Goal: Task Accomplishment & Management: Complete application form

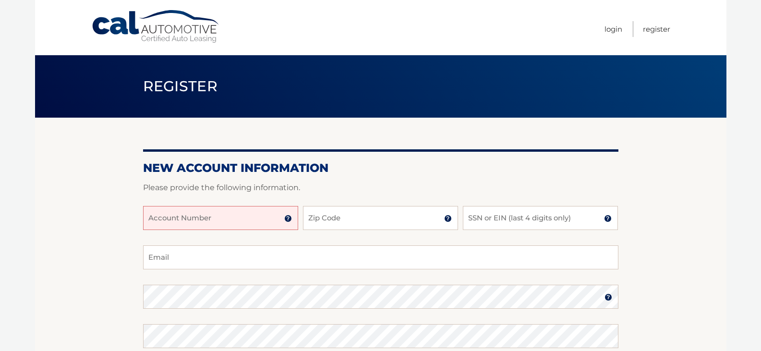
click at [157, 228] on input "Account Number" at bounding box center [220, 218] width 155 height 24
type input "44456009959"
click at [314, 220] on input "Zip Code" at bounding box center [380, 218] width 155 height 24
type input "33412"
type input "anne.deeds@palmbeachschools.org"
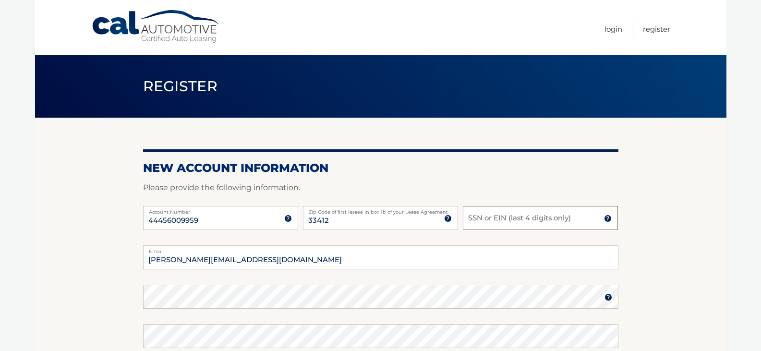
click at [493, 222] on input "SSN or EIN (last 4 digits only)" at bounding box center [540, 218] width 155 height 24
type input "5"
type input "2283"
drag, startPoint x: 288, startPoint y: 259, endPoint x: 129, endPoint y: 286, distance: 161.1
click at [138, 266] on section "New Account Information Please provide the following information. 44456009959 A…" at bounding box center [380, 305] width 691 height 375
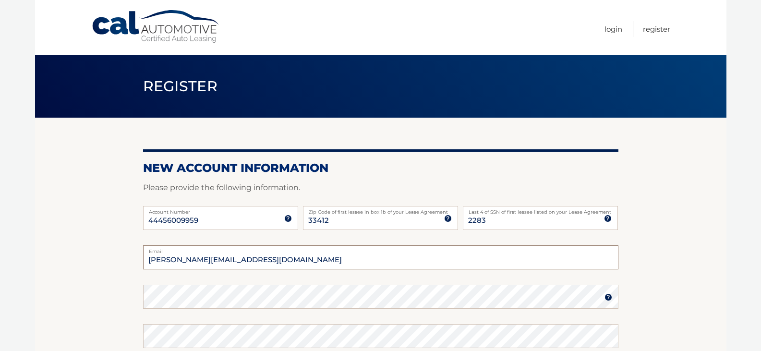
type input "annedeeds@gmail.com"
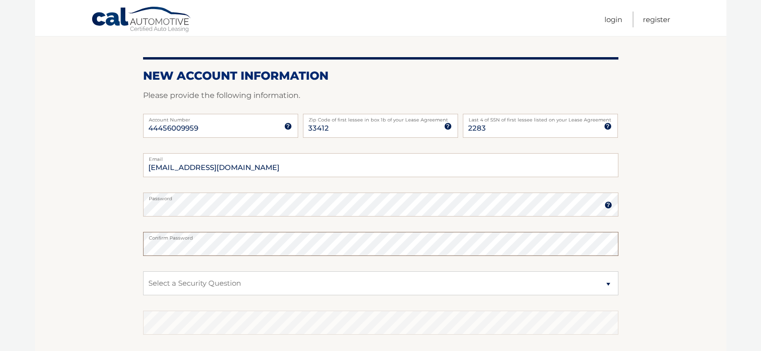
scroll to position [96, 0]
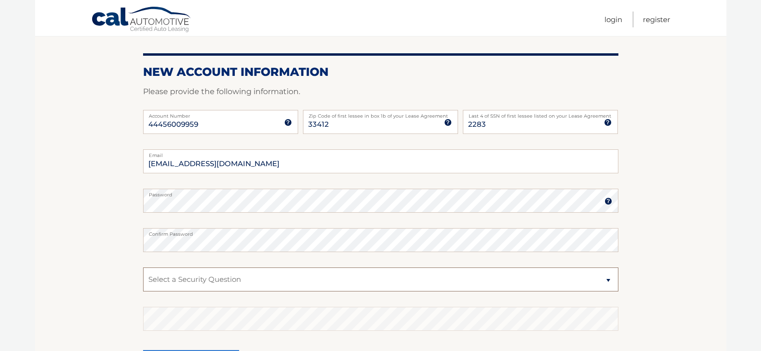
click at [603, 284] on select "Select a Security Question What was the name of your elementary school? What is…" at bounding box center [380, 279] width 475 height 24
select select "2"
click at [143, 267] on select "Select a Security Question What was the name of your elementary school? What is…" at bounding box center [380, 279] width 475 height 24
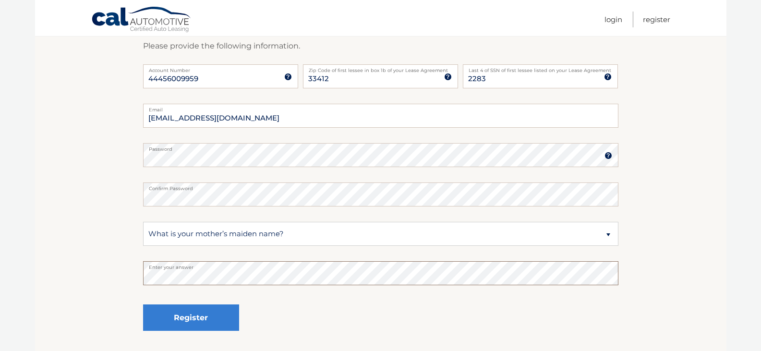
scroll to position [144, 0]
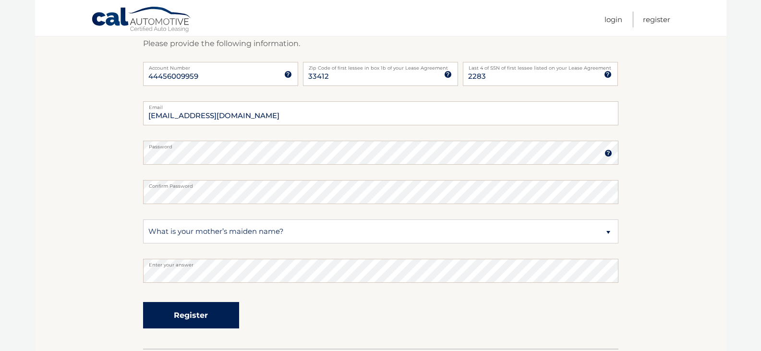
click at [180, 309] on button "Register" at bounding box center [191, 315] width 96 height 26
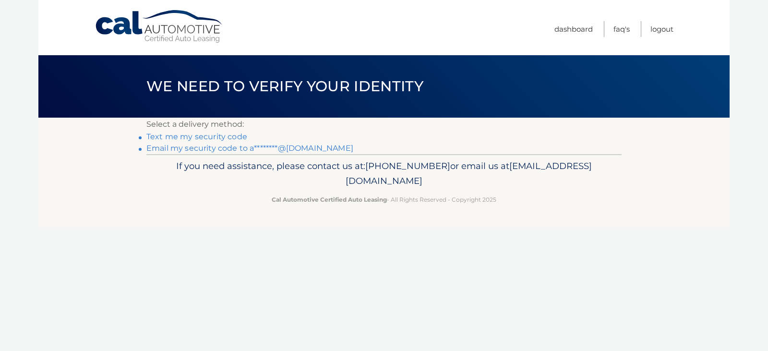
click at [229, 137] on link "Text me my security code" at bounding box center [196, 136] width 101 height 9
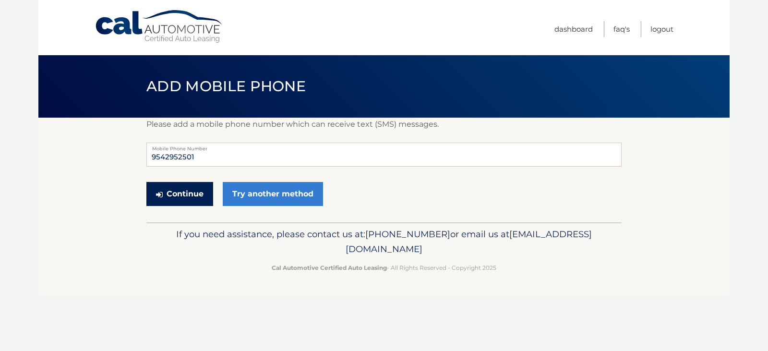
click at [188, 194] on button "Continue" at bounding box center [179, 194] width 67 height 24
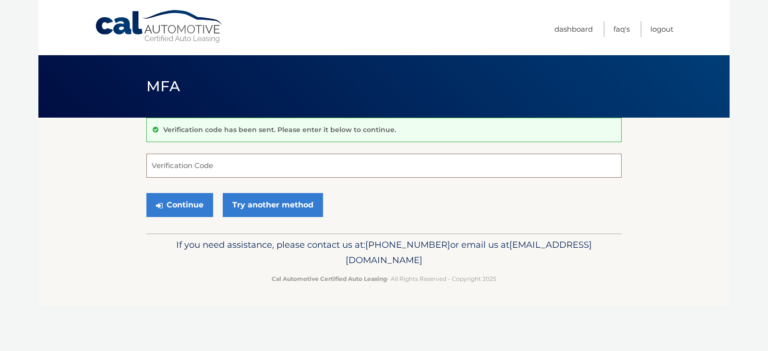
click at [232, 167] on input "Verification Code" at bounding box center [383, 166] width 475 height 24
type input "362157"
click at [178, 201] on button "Continue" at bounding box center [179, 205] width 67 height 24
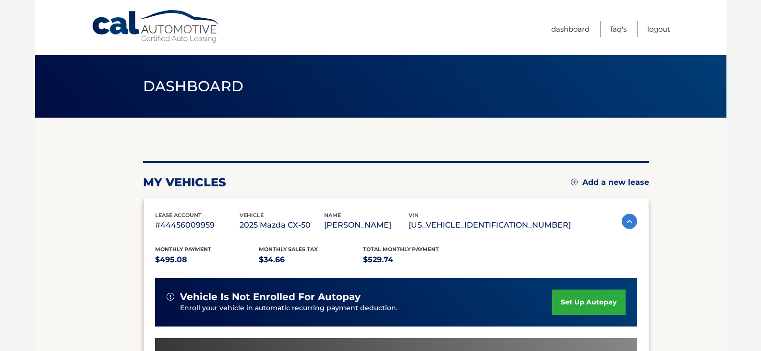
click at [598, 302] on link "set up autopay" at bounding box center [588, 301] width 73 height 25
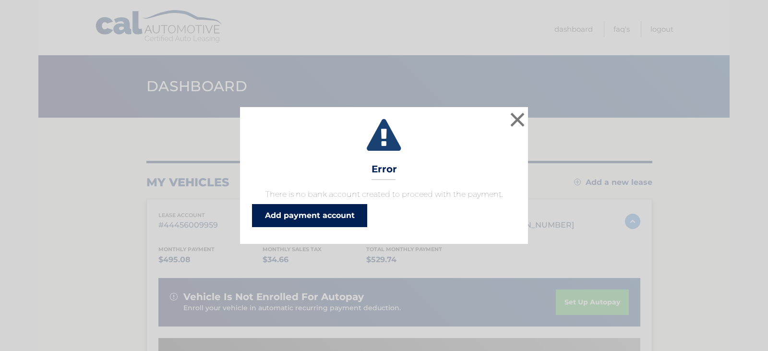
click at [303, 219] on link "Add payment account" at bounding box center [309, 215] width 115 height 23
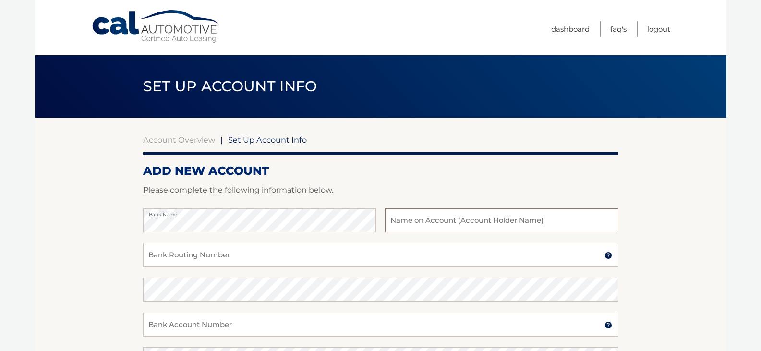
click at [391, 223] on input "text" at bounding box center [501, 220] width 233 height 24
type input "Anne Deeds"
click at [354, 258] on input "Bank Routing Number" at bounding box center [380, 255] width 475 height 24
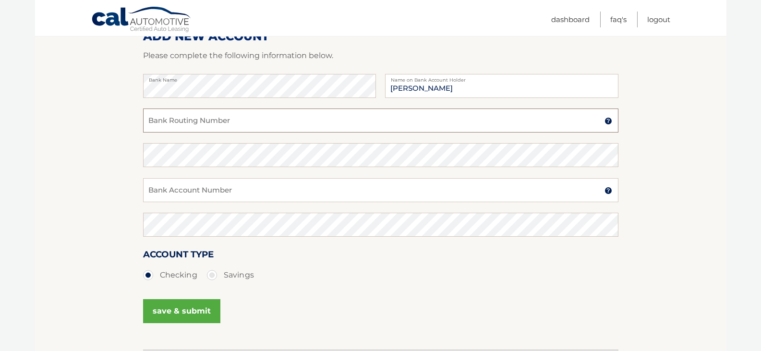
scroll to position [144, 0]
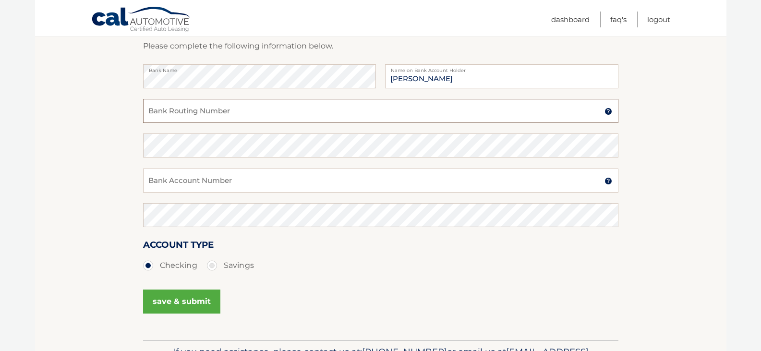
click at [231, 120] on input "Bank Routing Number" at bounding box center [380, 111] width 475 height 24
type input "063107513"
click at [198, 180] on input "Bank Account Number" at bounding box center [380, 180] width 475 height 24
type input "1010135821813"
click at [184, 301] on button "save & submit" at bounding box center [181, 301] width 77 height 24
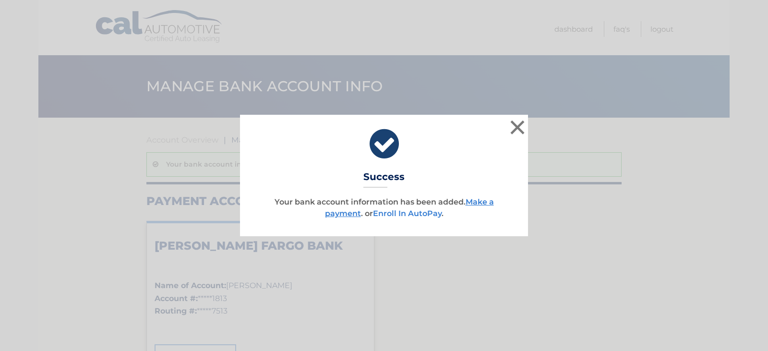
click at [405, 215] on link "Enroll In AutoPay" at bounding box center [407, 213] width 69 height 9
click at [485, 201] on link "Make a payment" at bounding box center [409, 207] width 169 height 21
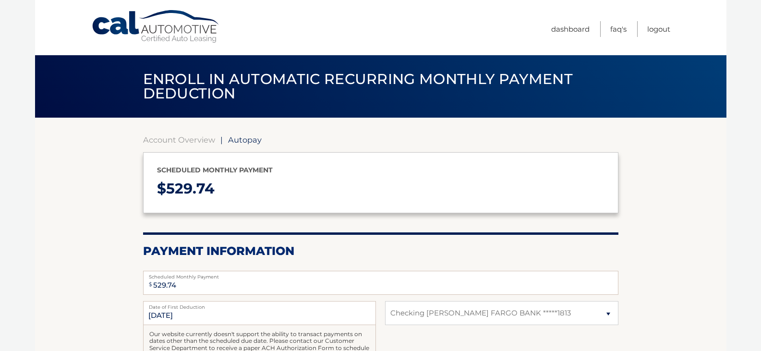
select select "YTNkYjU1YTQtNTU5Yi00MjdiLWE3N2YtNDRkZDdlNzNlZjVl"
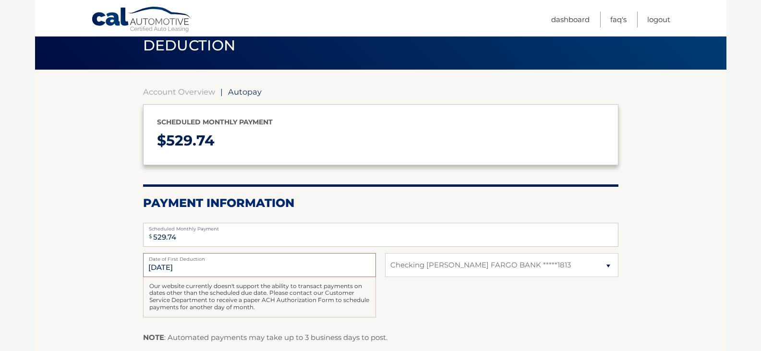
click at [206, 262] on input "[DATE]" at bounding box center [259, 265] width 233 height 24
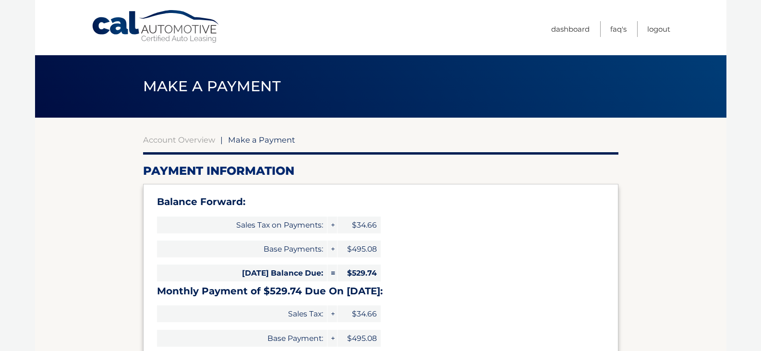
select select "YTNkYjU1YTQtNTU5Yi00MjdiLWE3N2YtNDRkZDdlNzNlZjVl"
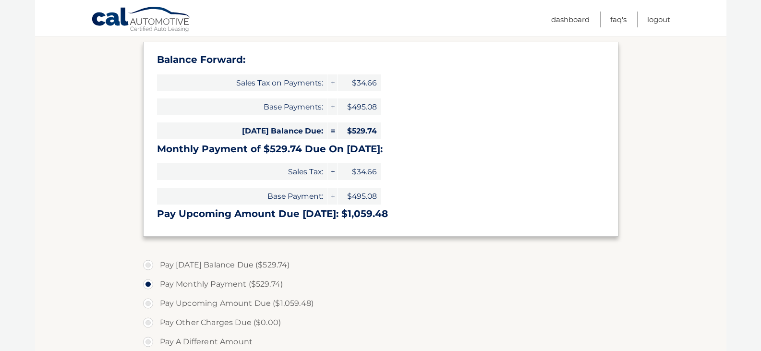
scroll to position [144, 0]
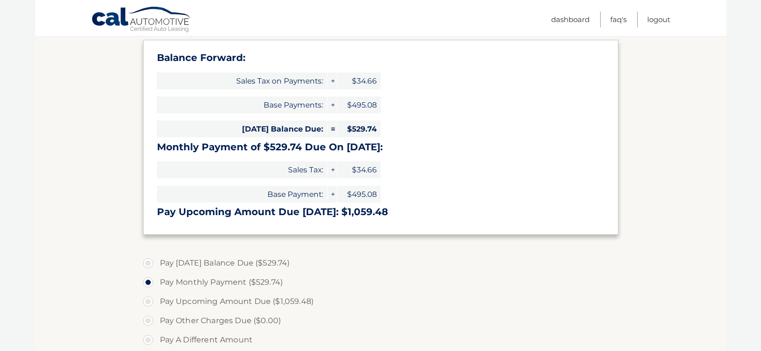
click at [150, 262] on label "Pay [DATE] Balance Due ($529.74)" at bounding box center [380, 262] width 475 height 19
click at [150, 262] on input "Pay [DATE] Balance Due ($529.74)" at bounding box center [152, 260] width 10 height 15
radio input "true"
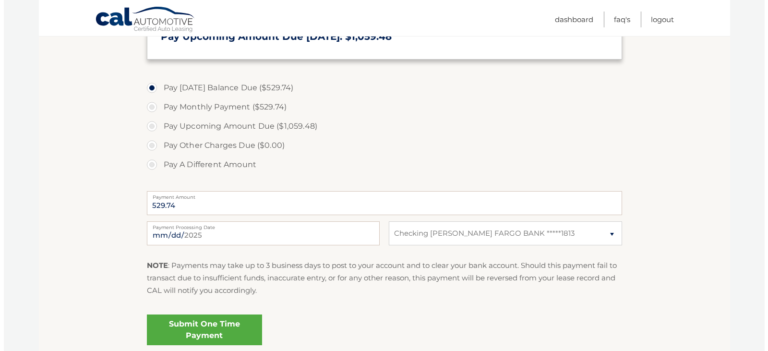
scroll to position [336, 0]
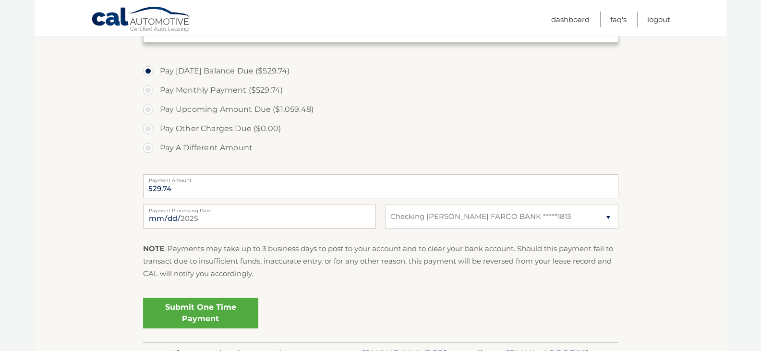
click at [216, 310] on link "Submit One Time Payment" at bounding box center [200, 313] width 115 height 31
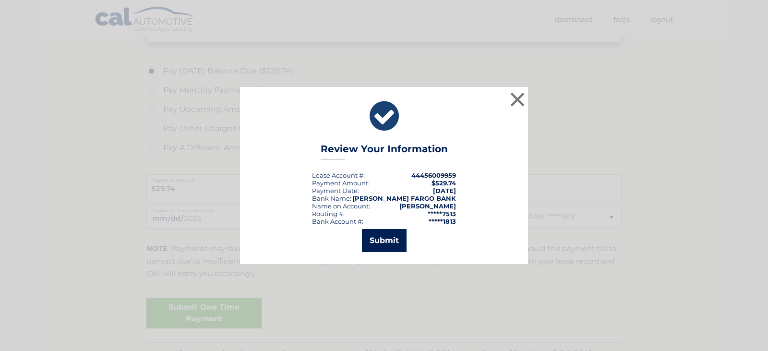
click at [399, 238] on button "Submit" at bounding box center [384, 240] width 45 height 23
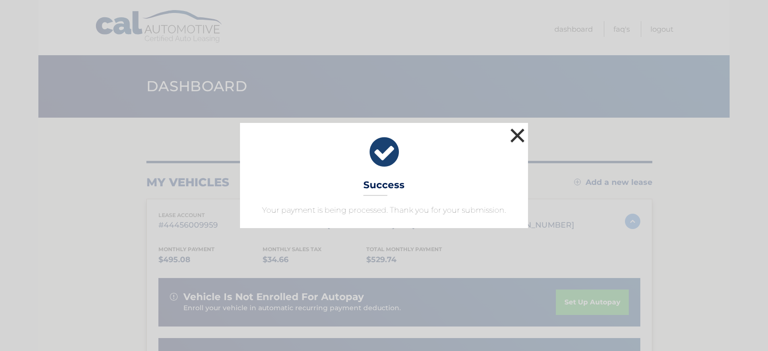
click at [513, 133] on button "×" at bounding box center [517, 135] width 19 height 19
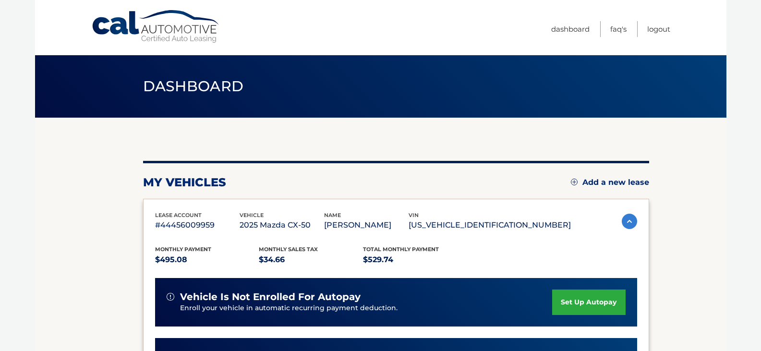
click at [602, 298] on link "set up autopay" at bounding box center [588, 301] width 73 height 25
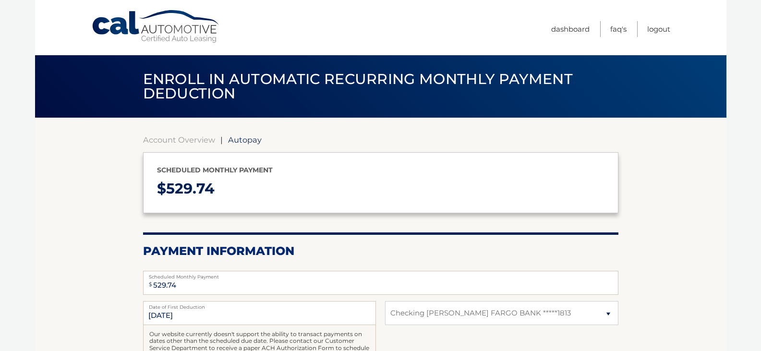
select select "YTNkYjU1YTQtNTU5Yi00MjdiLWE3N2YtNDRkZDdlNzNlZjVl"
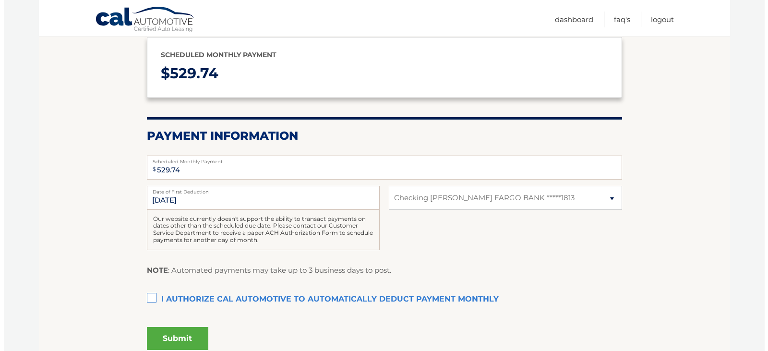
scroll to position [144, 0]
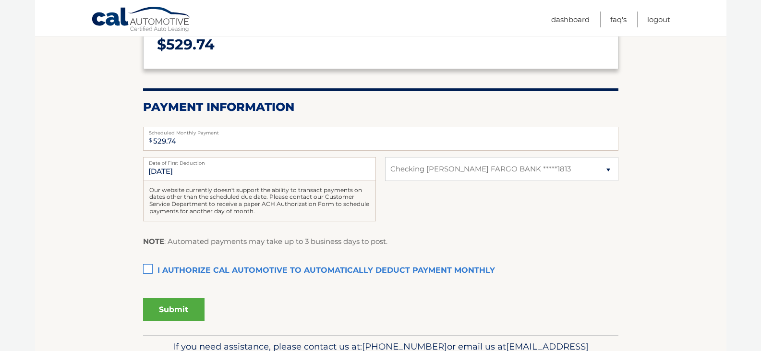
click at [144, 270] on label "I authorize cal automotive to automatically deduct payment monthly This checkbo…" at bounding box center [380, 270] width 475 height 19
click at [0, 0] on input "I authorize cal automotive to automatically deduct payment monthly This checkbo…" at bounding box center [0, 0] width 0 height 0
click at [169, 312] on button "Submit" at bounding box center [173, 309] width 61 height 23
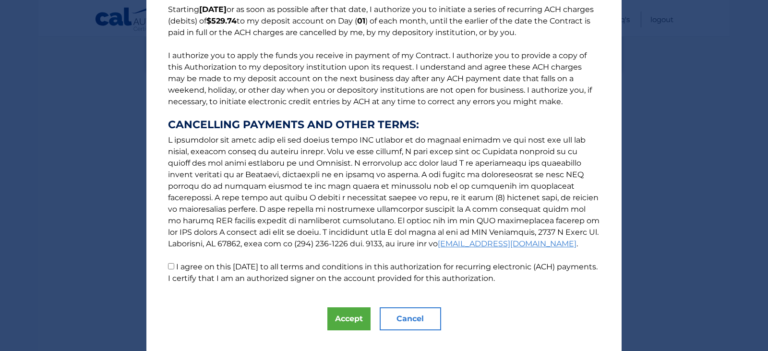
scroll to position [96, 0]
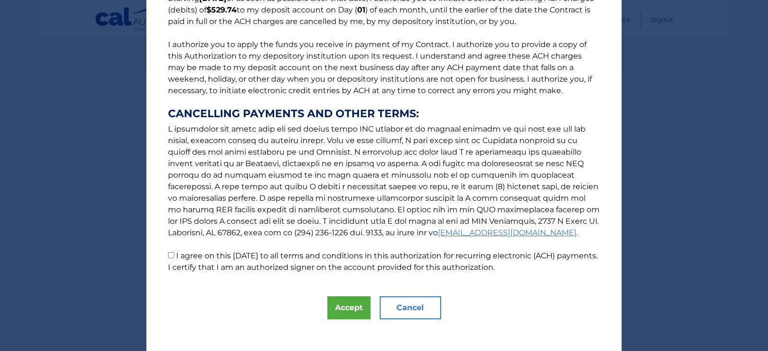
click at [168, 257] on input "I agree on this [DATE] to all terms and conditions in this authorization for re…" at bounding box center [171, 255] width 6 height 6
checkbox input "true"
click at [335, 303] on button "Accept" at bounding box center [348, 307] width 43 height 23
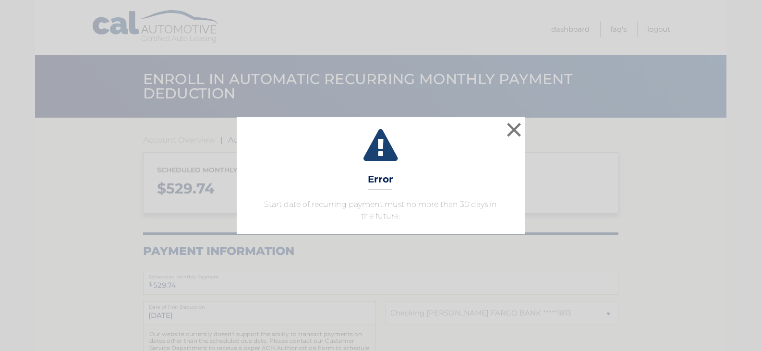
select select "YTNkYjU1YTQtNTU5Yi00MjdiLWE3N2YtNDRkZDdlNzNlZjVl"
click at [517, 128] on button "×" at bounding box center [517, 129] width 19 height 19
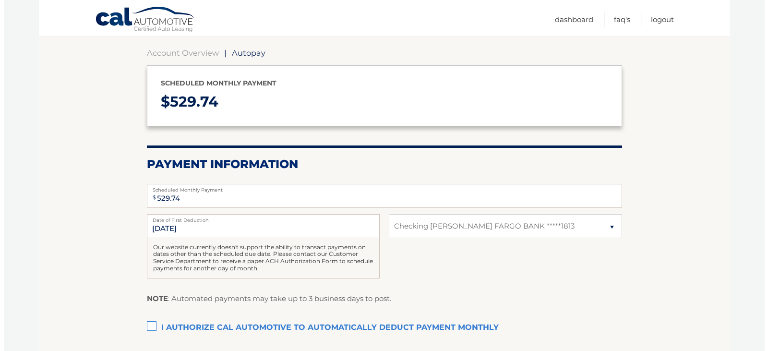
scroll to position [144, 0]
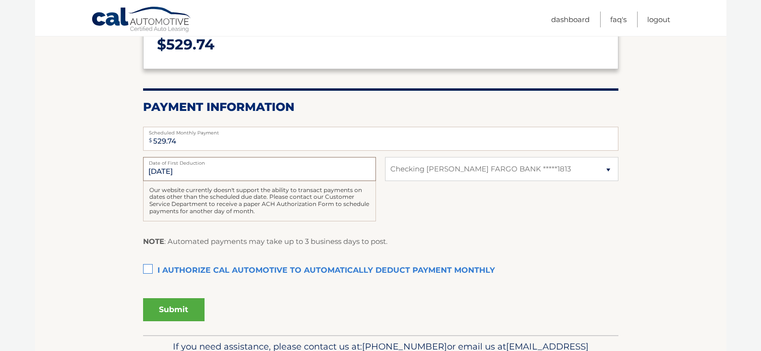
drag, startPoint x: 179, startPoint y: 172, endPoint x: 150, endPoint y: 165, distance: 30.0
click at [148, 167] on input "[DATE]" at bounding box center [259, 169] width 233 height 24
drag, startPoint x: 405, startPoint y: 206, endPoint x: 398, endPoint y: 211, distance: 8.0
click at [405, 207] on div "11/1/2025 Date of First Deduction Our website currently doesn't support the abi…" at bounding box center [380, 194] width 475 height 75
click at [152, 274] on label "I authorize cal automotive to automatically deduct payment monthly This checkbo…" at bounding box center [380, 270] width 475 height 19
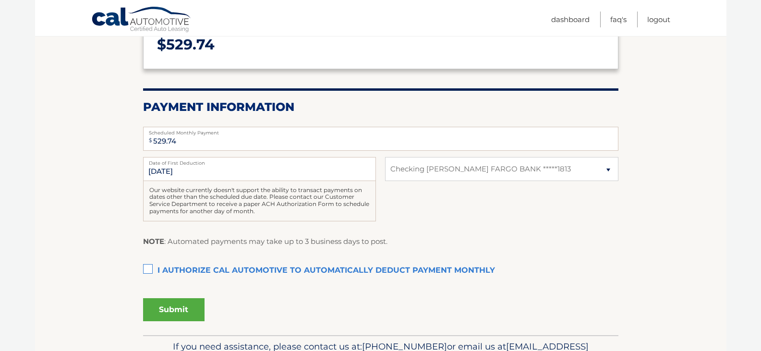
click at [0, 0] on input "I authorize cal automotive to automatically deduct payment monthly This checkbo…" at bounding box center [0, 0] width 0 height 0
click at [174, 309] on button "Submit" at bounding box center [173, 309] width 61 height 23
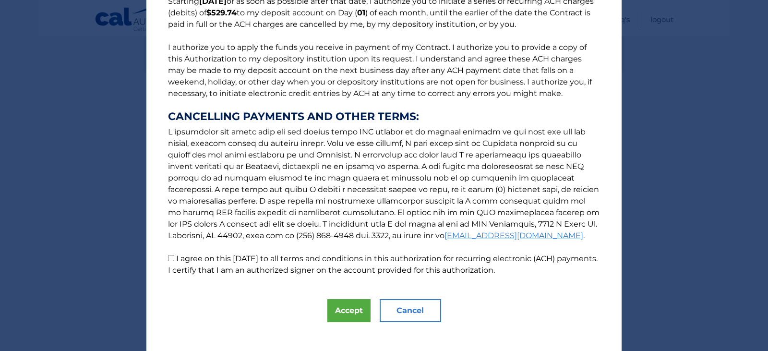
scroll to position [103, 0]
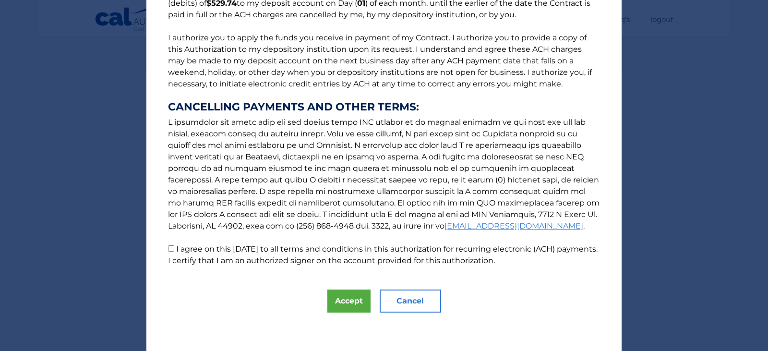
click at [168, 249] on input "I agree on this [DATE] to all terms and conditions in this authorization for re…" at bounding box center [171, 248] width 6 height 6
checkbox input "true"
click at [340, 300] on button "Accept" at bounding box center [348, 300] width 43 height 23
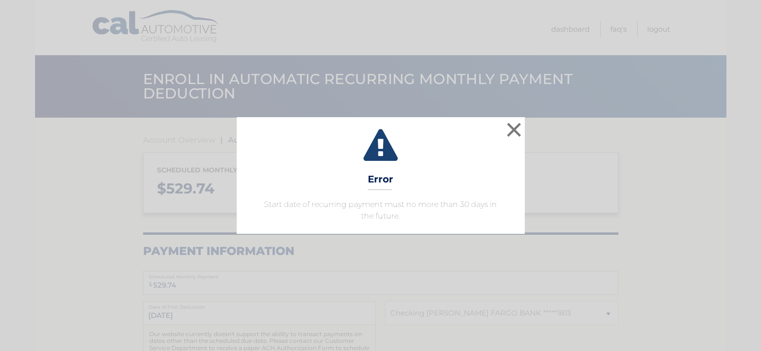
select select "YTNkYjU1YTQtNTU5Yi00MjdiLWE3N2YtNDRkZDdlNzNlZjVl"
click at [518, 124] on button "×" at bounding box center [517, 129] width 19 height 19
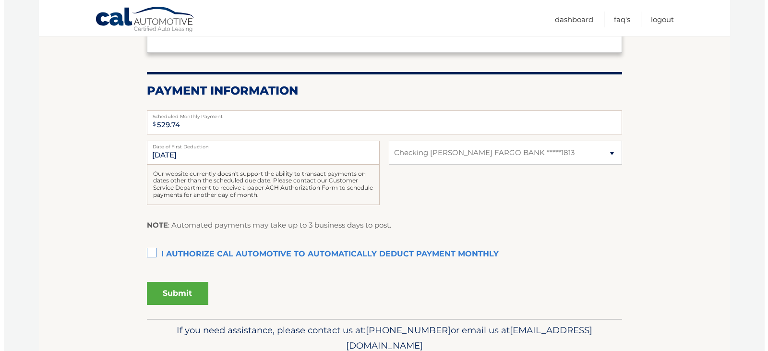
scroll to position [192, 0]
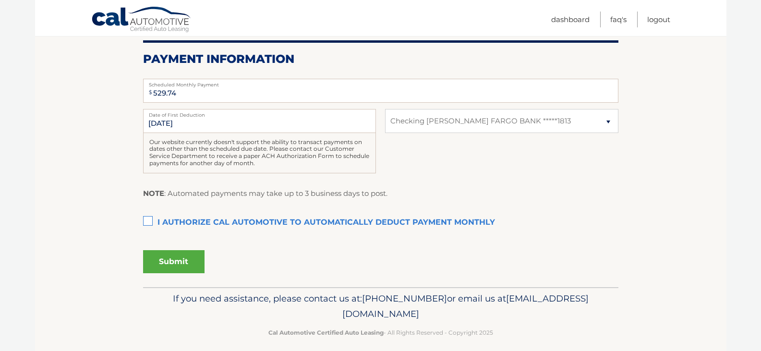
click at [149, 219] on label "I authorize cal automotive to automatically deduct payment monthly This checkbo…" at bounding box center [380, 222] width 475 height 19
click at [0, 0] on input "I authorize cal automotive to automatically deduct payment monthly This checkbo…" at bounding box center [0, 0] width 0 height 0
click at [167, 262] on button "Submit" at bounding box center [173, 261] width 61 height 23
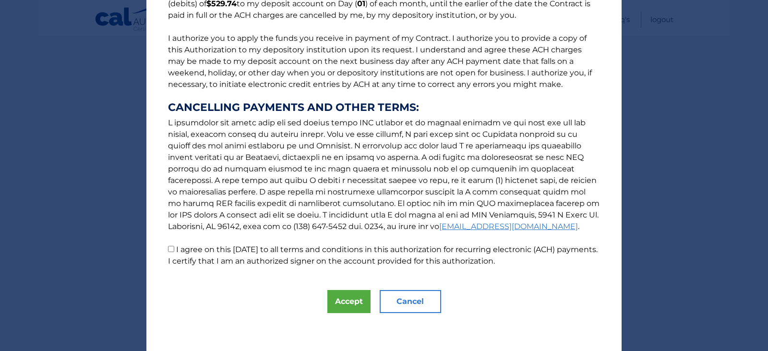
scroll to position [103, 0]
click at [168, 250] on input "I agree on this 10/01/2025 to all terms and conditions in this authorization fo…" at bounding box center [171, 248] width 6 height 6
checkbox input "true"
drag, startPoint x: 332, startPoint y: 299, endPoint x: 336, endPoint y: 303, distance: 5.5
click at [333, 299] on button "Accept" at bounding box center [348, 300] width 43 height 23
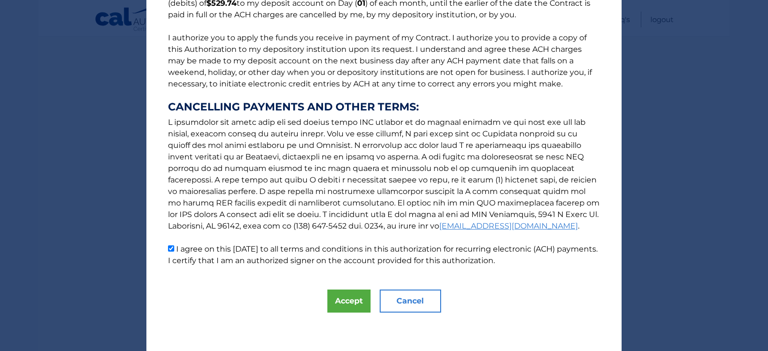
scroll to position [174, 0]
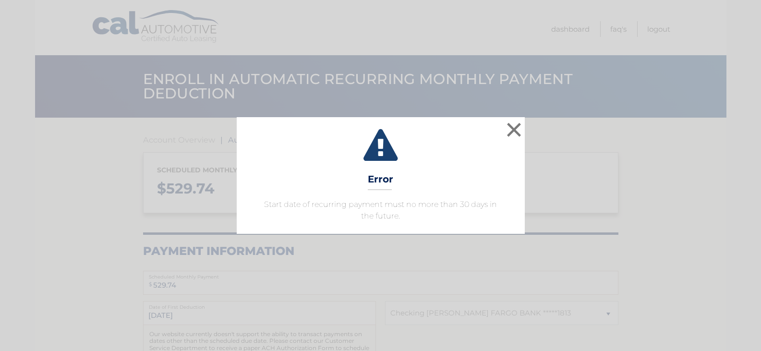
select select "YTNkYjU1YTQtNTU5Yi00MjdiLWE3N2YtNDRkZDdlNzNlZjVl"
click at [519, 126] on button "×" at bounding box center [517, 129] width 19 height 19
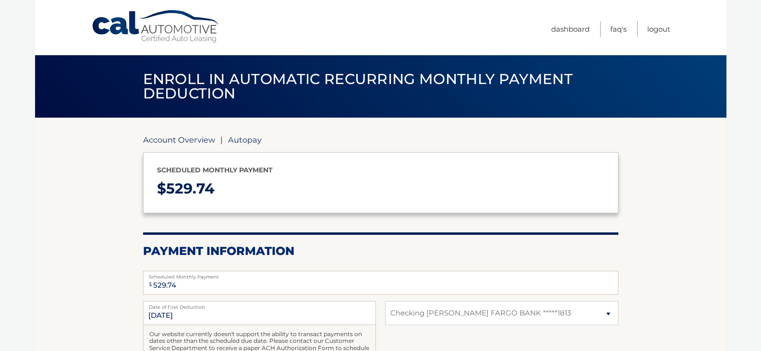
click at [159, 136] on link "Account Overview" at bounding box center [179, 140] width 72 height 10
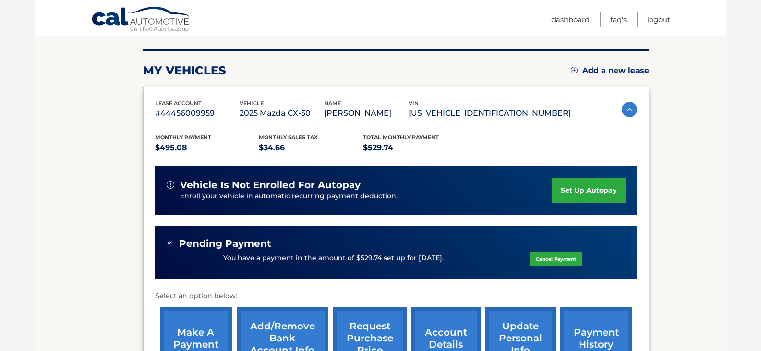
scroll to position [192, 0]
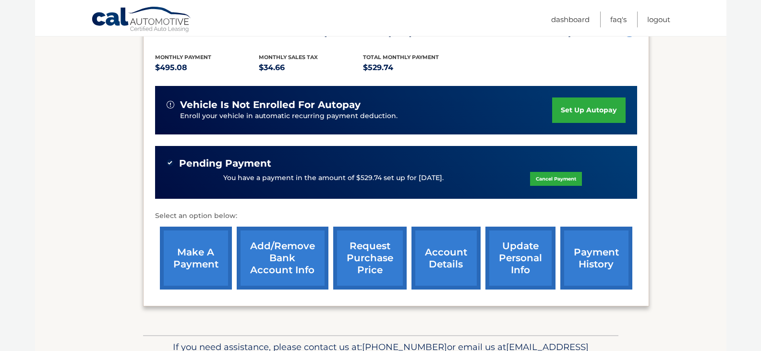
click at [610, 264] on link "payment history" at bounding box center [596, 258] width 72 height 63
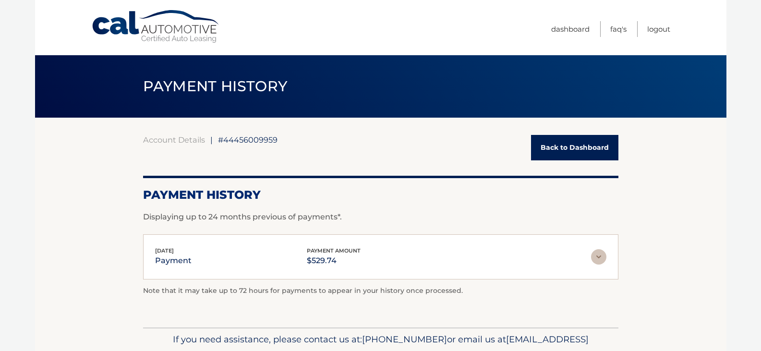
click at [595, 255] on img at bounding box center [598, 256] width 15 height 15
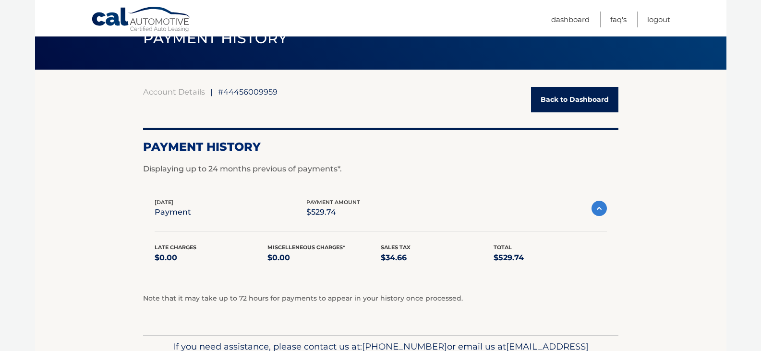
scroll to position [105, 0]
